Goal: Information Seeking & Learning: Learn about a topic

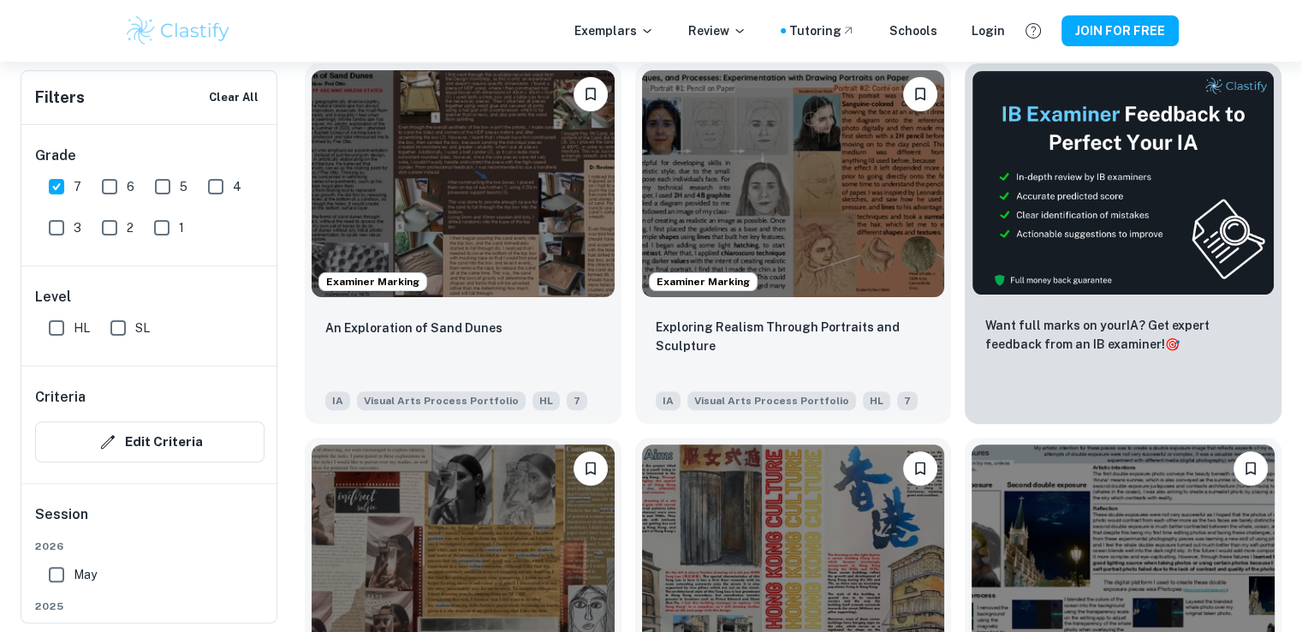
scroll to position [434, 0]
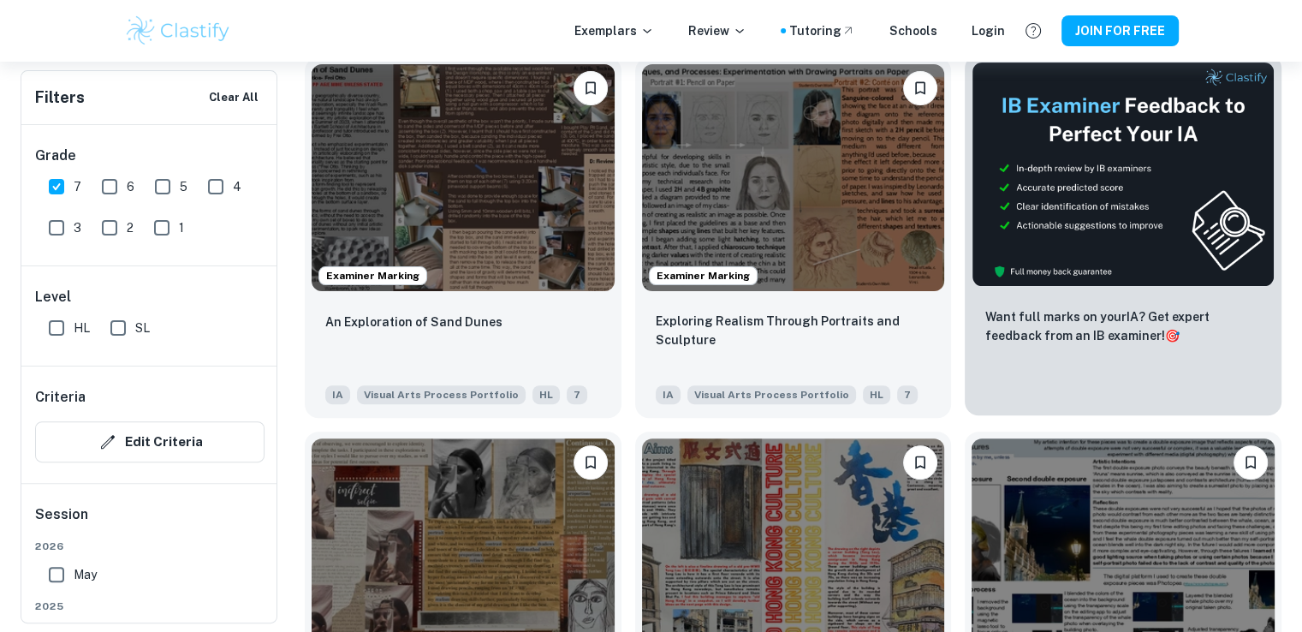
click at [1123, 238] on img at bounding box center [1122, 174] width 303 height 225
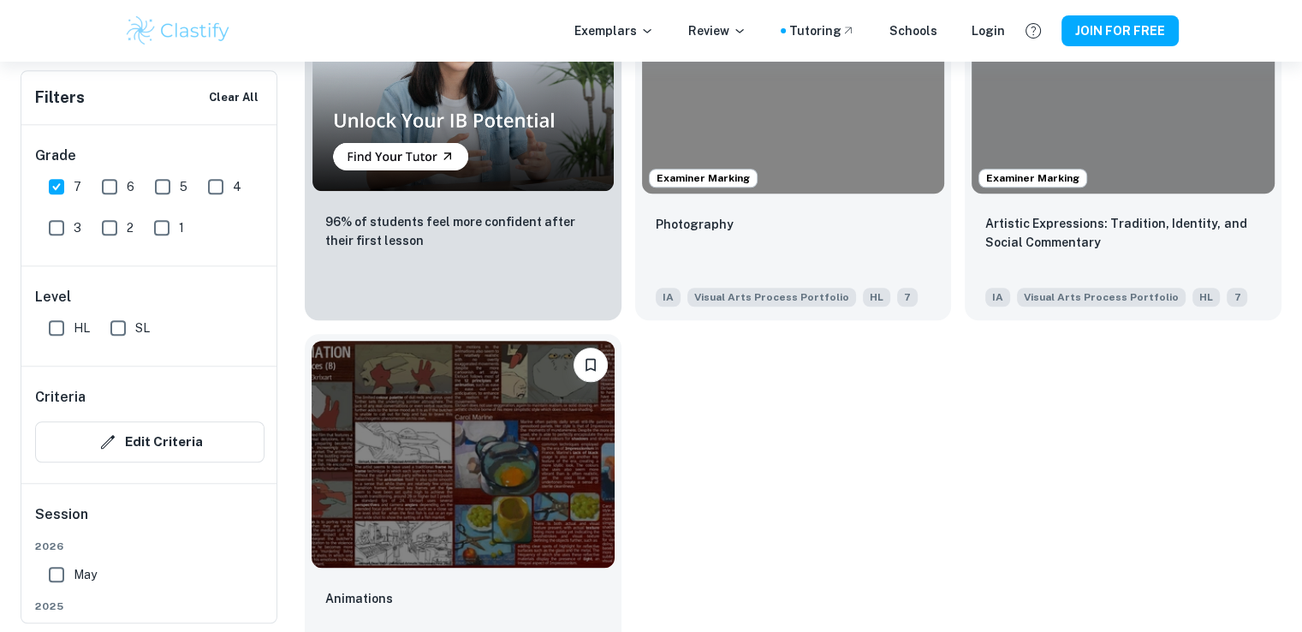
scroll to position [1345, 0]
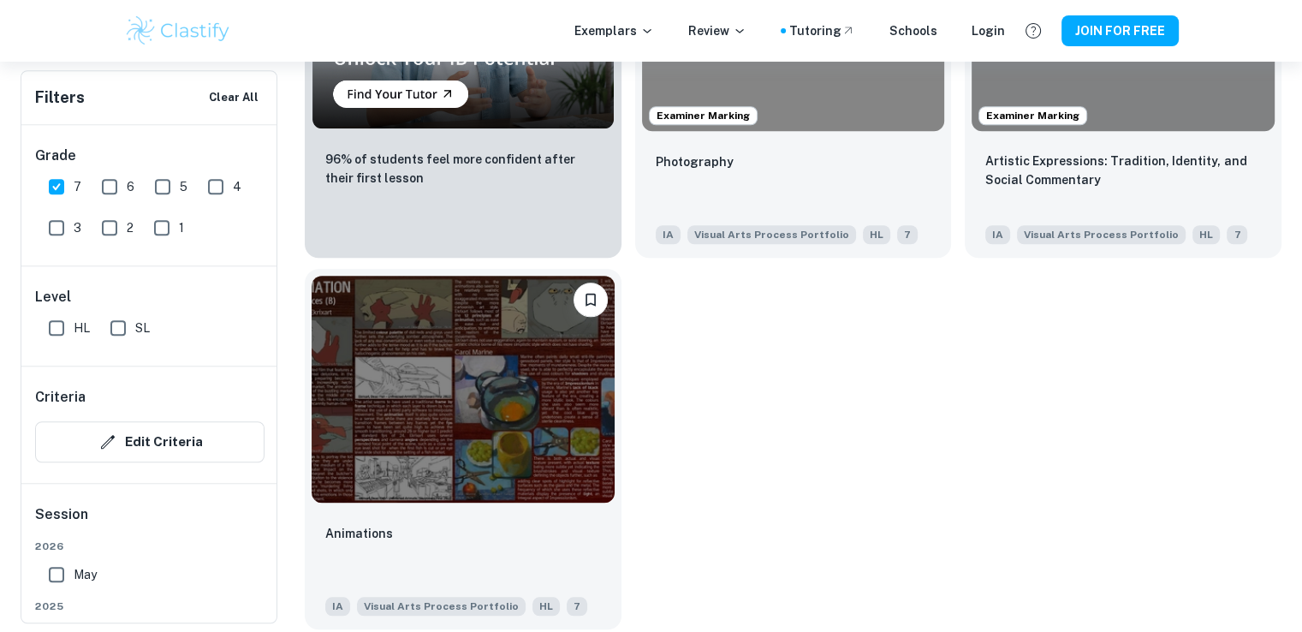
click at [561, 391] on img at bounding box center [463, 389] width 303 height 227
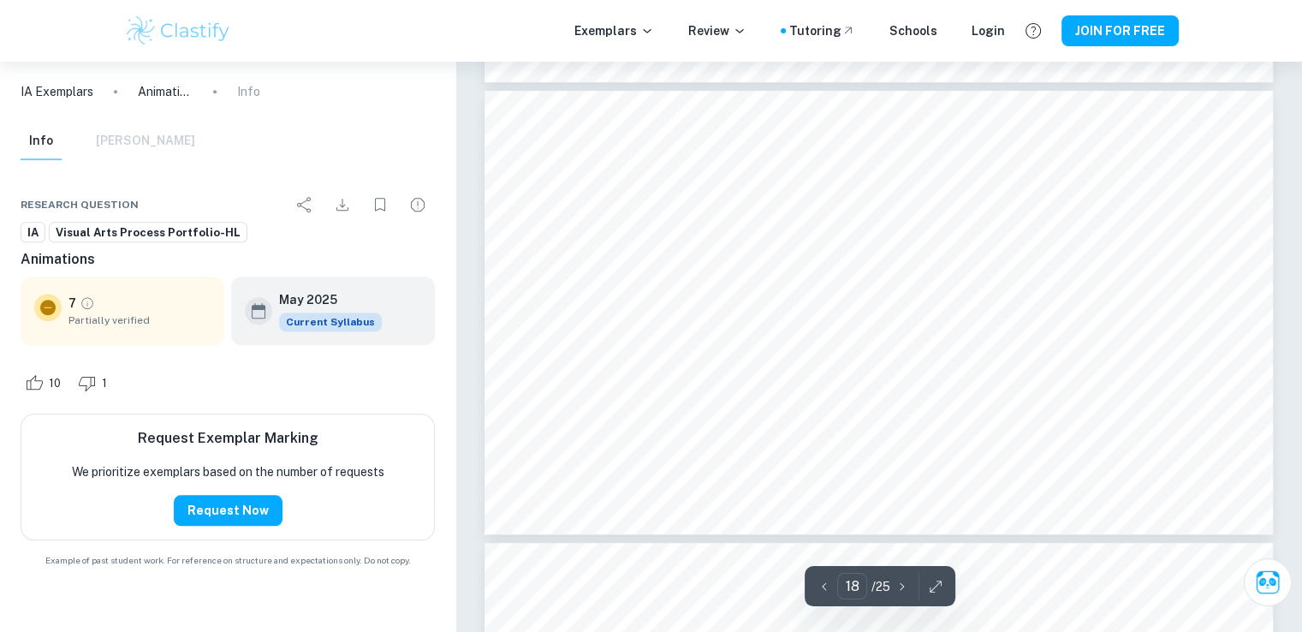
scroll to position [8216, 0]
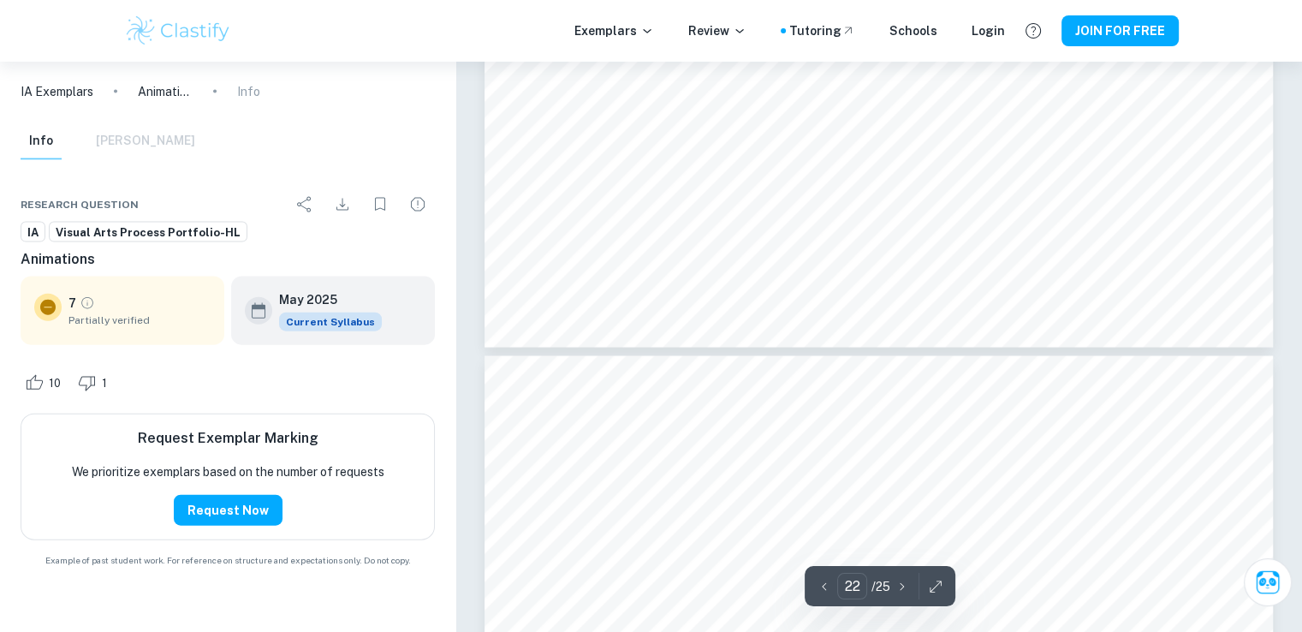
type input "23"
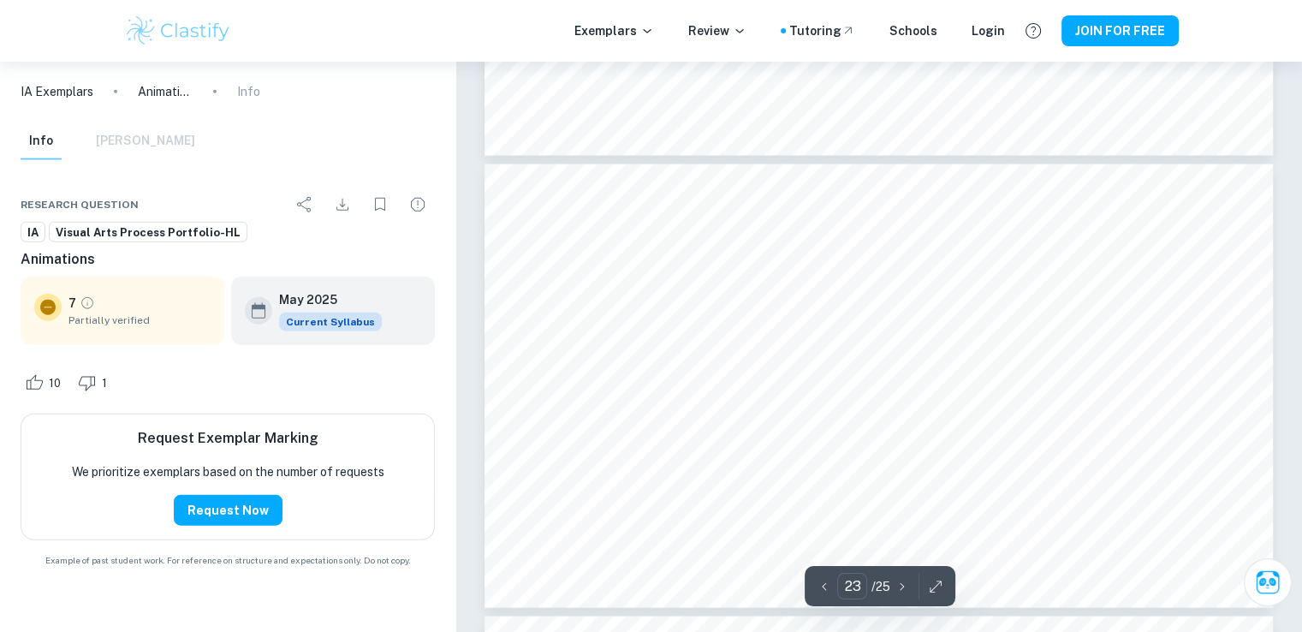
scroll to position [10545, 0]
